Goal: Information Seeking & Learning: Learn about a topic

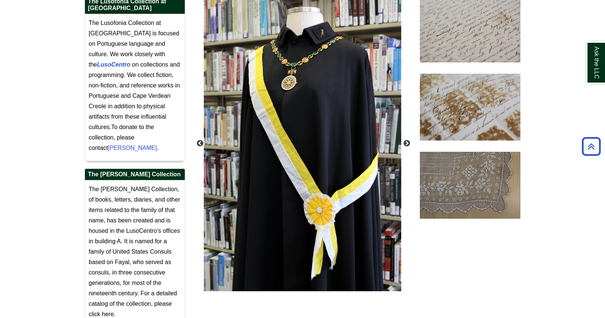
scroll to position [173, 0]
click at [405, 140] on button "Next" at bounding box center [406, 143] width 7 height 7
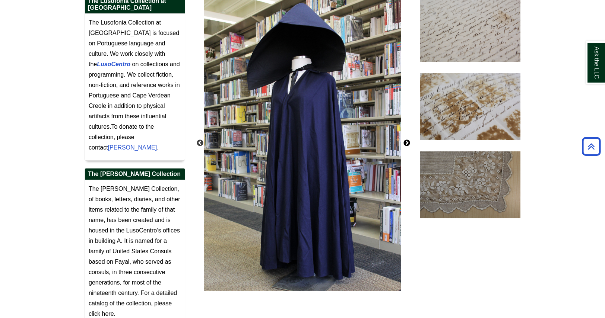
drag, startPoint x: 401, startPoint y: 146, endPoint x: 409, endPoint y: 146, distance: 8.6
click at [401, 146] on div "Previous Next" at bounding box center [302, 143] width 197 height 296
click at [104, 303] on span "The Dabney Collection, of books, letters, diaries, and other items related to t…" at bounding box center [134, 251] width 91 height 131
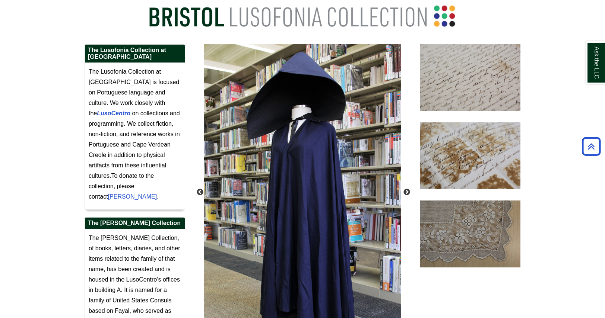
scroll to position [130, 0]
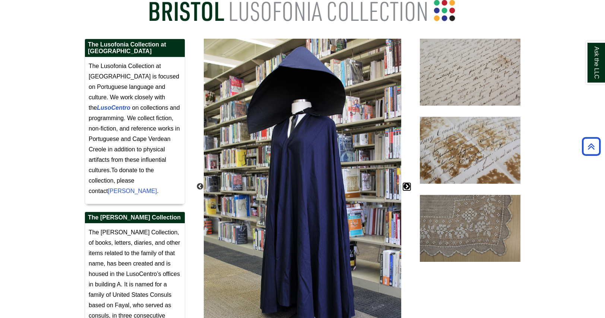
click at [406, 185] on button "Next" at bounding box center [406, 186] width 7 height 7
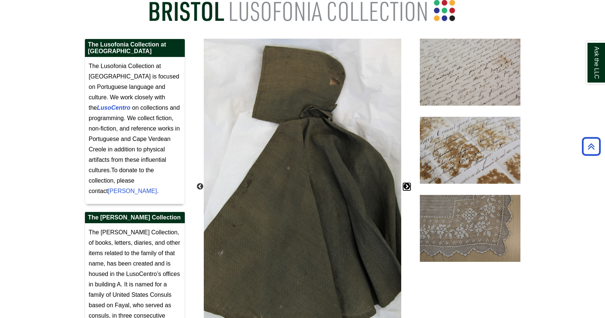
click at [406, 185] on button "Next" at bounding box center [406, 186] width 7 height 7
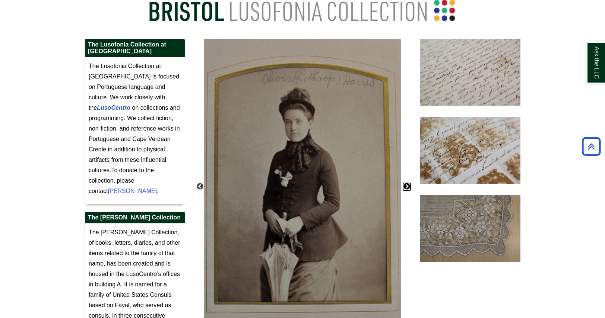
click at [406, 185] on button "Next" at bounding box center [406, 186] width 7 height 7
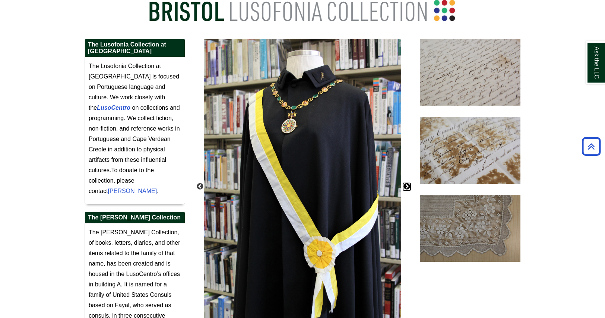
click at [406, 185] on button "Next" at bounding box center [406, 186] width 7 height 7
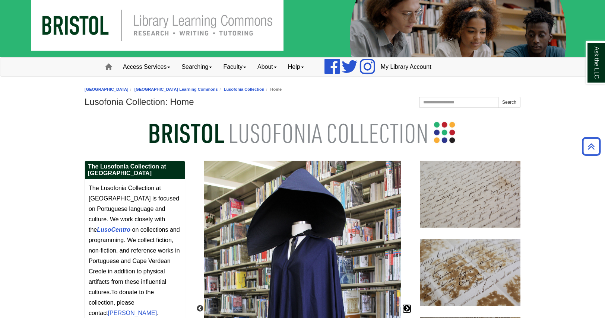
scroll to position [0, 0]
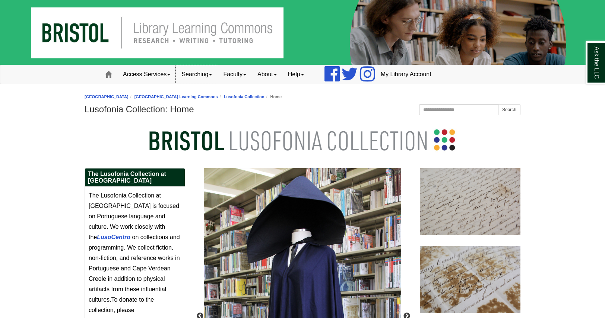
click at [196, 77] on link "Searching" at bounding box center [197, 74] width 42 height 19
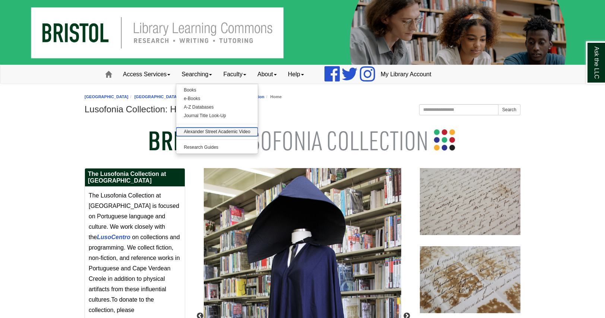
click at [216, 133] on link "Alexander Street Academic Video" at bounding box center [217, 132] width 82 height 9
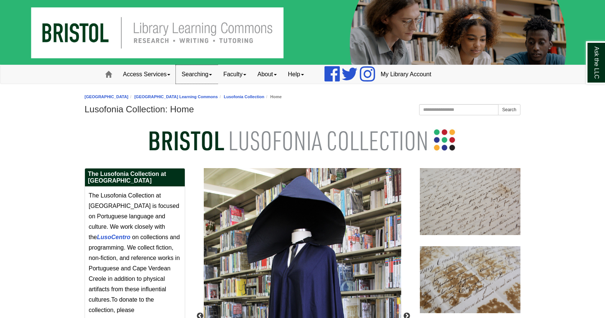
click at [203, 76] on link "Searching" at bounding box center [197, 74] width 42 height 19
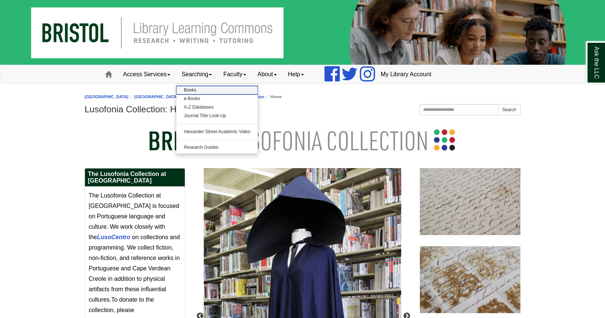
click at [192, 89] on link "Books" at bounding box center [217, 90] width 82 height 9
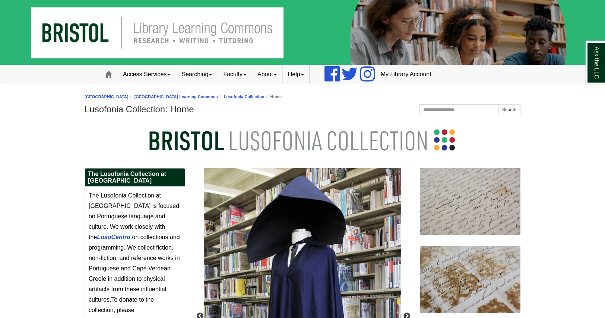
click at [299, 76] on link "Help" at bounding box center [295, 74] width 27 height 19
click at [270, 74] on link "About" at bounding box center [267, 74] width 31 height 19
click at [240, 76] on link "Faculty" at bounding box center [234, 74] width 34 height 19
click at [203, 76] on link "Searching" at bounding box center [197, 74] width 42 height 19
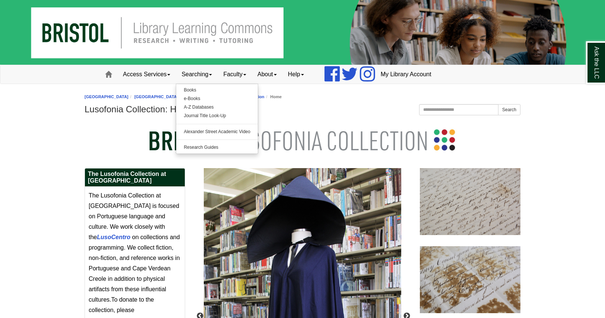
click at [331, 104] on h1 "Lusofonia Collection: Home" at bounding box center [303, 109] width 436 height 10
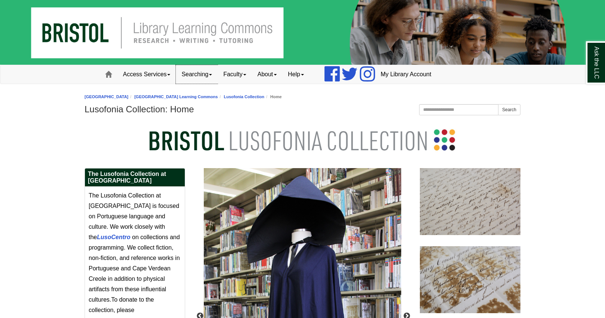
click at [194, 70] on link "Searching" at bounding box center [197, 74] width 42 height 19
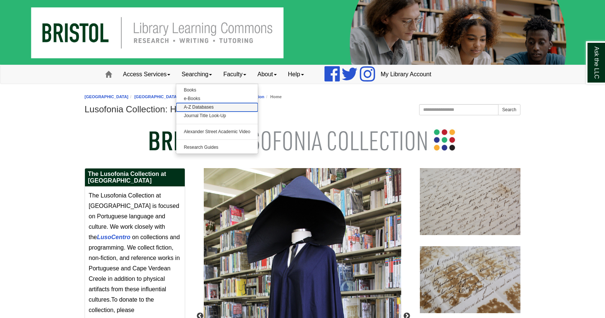
click at [209, 106] on link "A-Z Databases" at bounding box center [217, 107] width 82 height 9
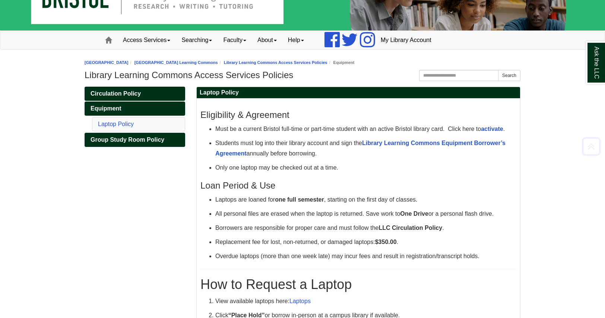
scroll to position [31, 0]
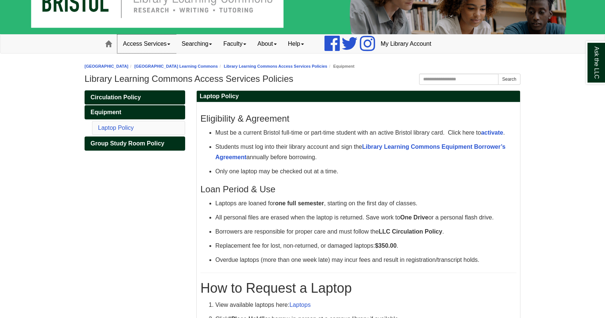
click at [162, 45] on link "Access Services" at bounding box center [146, 44] width 58 height 19
click at [143, 97] on link "Circulation Policy" at bounding box center [135, 97] width 101 height 14
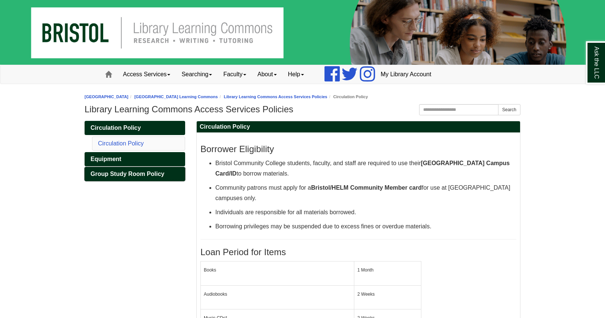
click at [126, 176] on span "Group Study Room Policy" at bounding box center [127, 174] width 74 height 6
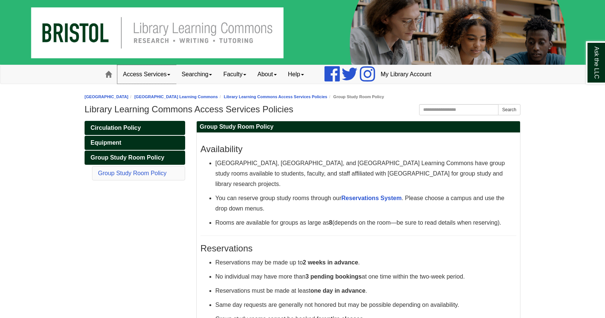
click at [158, 71] on link "Access Services" at bounding box center [146, 74] width 58 height 19
click at [45, 143] on body "Skip to Main Content Toggle navigation Home Access Services Access Services Pol…" at bounding box center [302, 256] width 605 height 512
click at [201, 71] on link "Searching" at bounding box center [197, 74] width 42 height 19
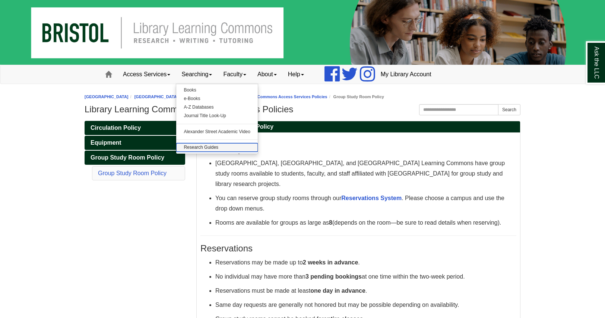
click at [206, 150] on link "Research Guides" at bounding box center [217, 147] width 82 height 9
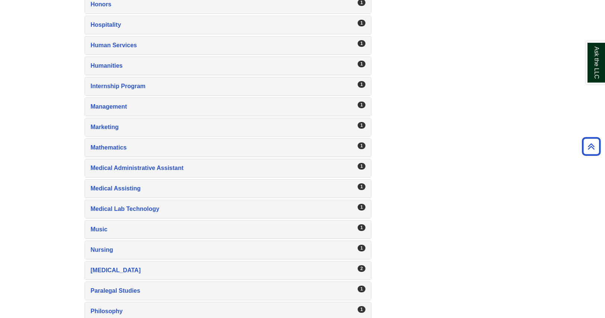
scroll to position [871, 0]
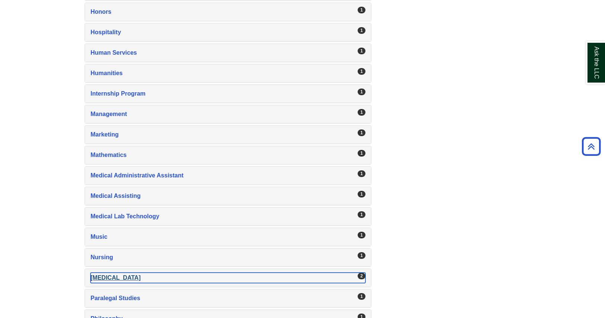
click at [137, 273] on div "[MEDICAL_DATA] , 2 guides" at bounding box center [227, 278] width 275 height 10
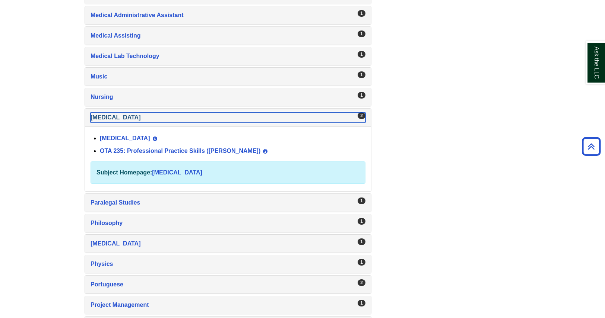
scroll to position [1035, 0]
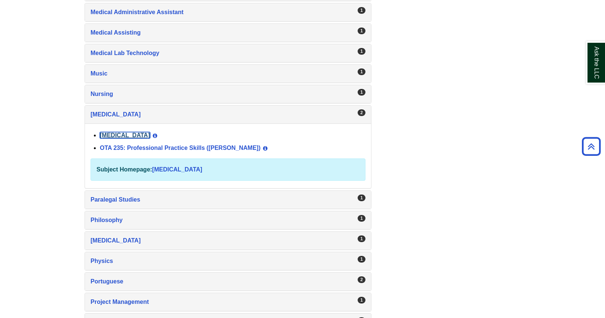
click at [150, 132] on link "[MEDICAL_DATA]" at bounding box center [125, 135] width 50 height 6
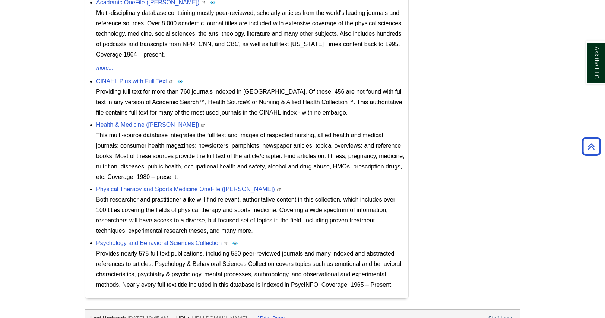
scroll to position [340, 0]
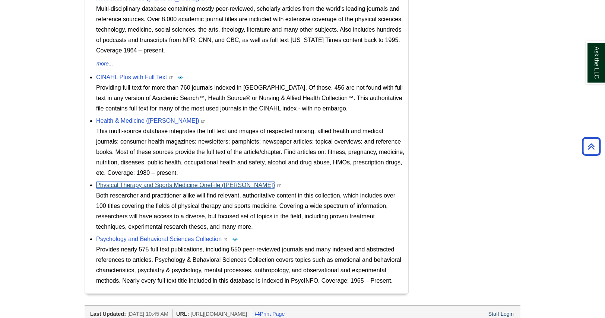
click at [211, 182] on link "Physical Therapy and Sports Medicine OneFile ([PERSON_NAME])" at bounding box center [185, 185] width 179 height 6
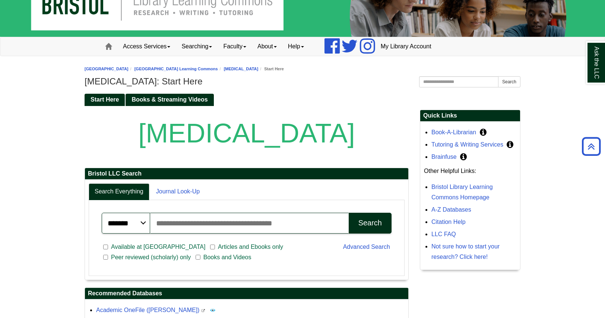
scroll to position [0, 0]
